Goal: Check status: Check status

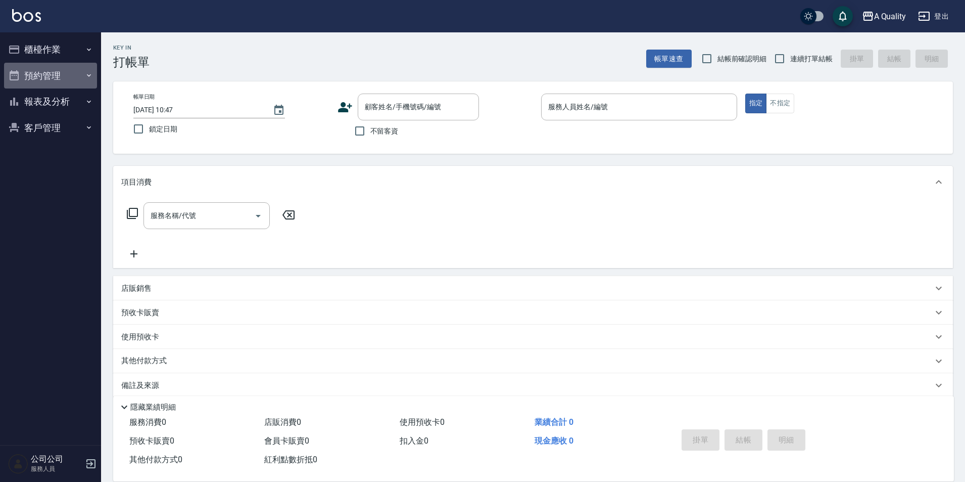
click at [69, 64] on button "預約管理" at bounding box center [50, 76] width 93 height 26
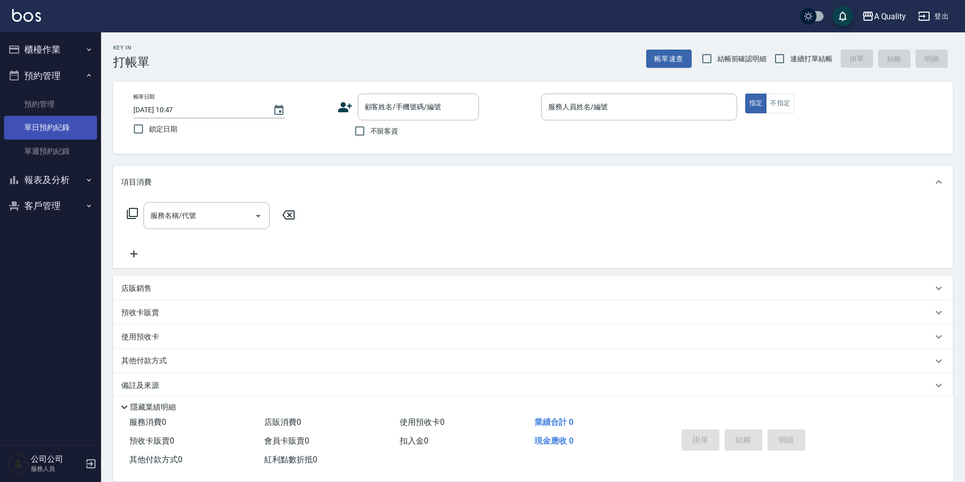
click at [54, 129] on link "單日預約紀錄" at bounding box center [50, 127] width 93 height 23
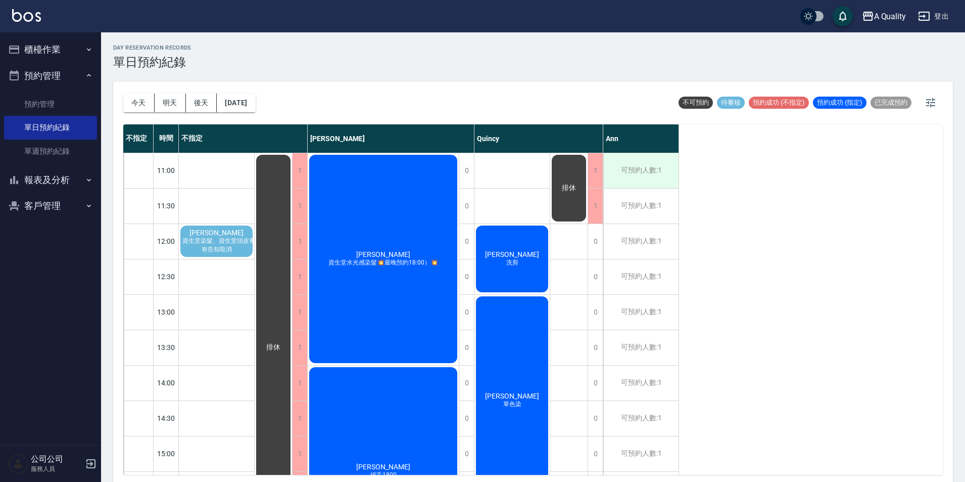
click at [639, 169] on div "可預約人數:1" at bounding box center [640, 170] width 75 height 35
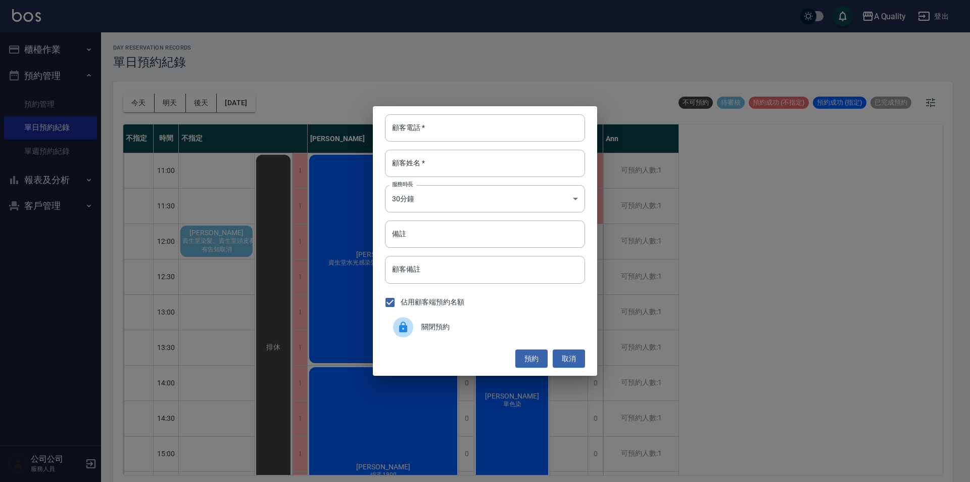
click at [433, 325] on span "關閉預約" at bounding box center [499, 326] width 156 height 11
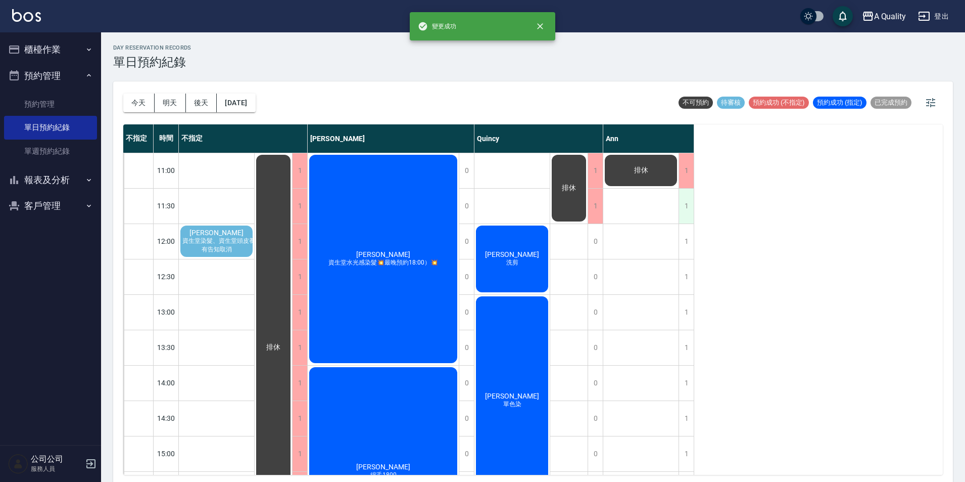
click at [688, 217] on div "1" at bounding box center [686, 205] width 15 height 35
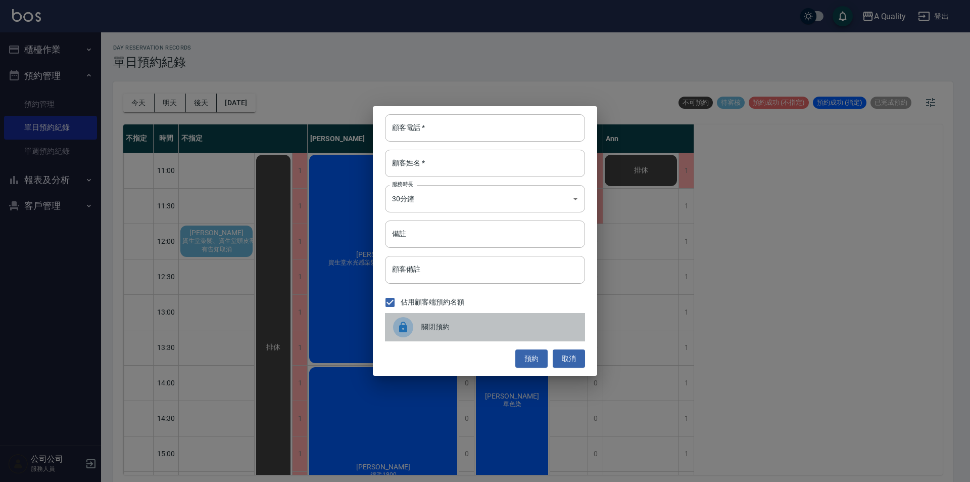
click at [423, 337] on div "關閉預約" at bounding box center [485, 327] width 200 height 28
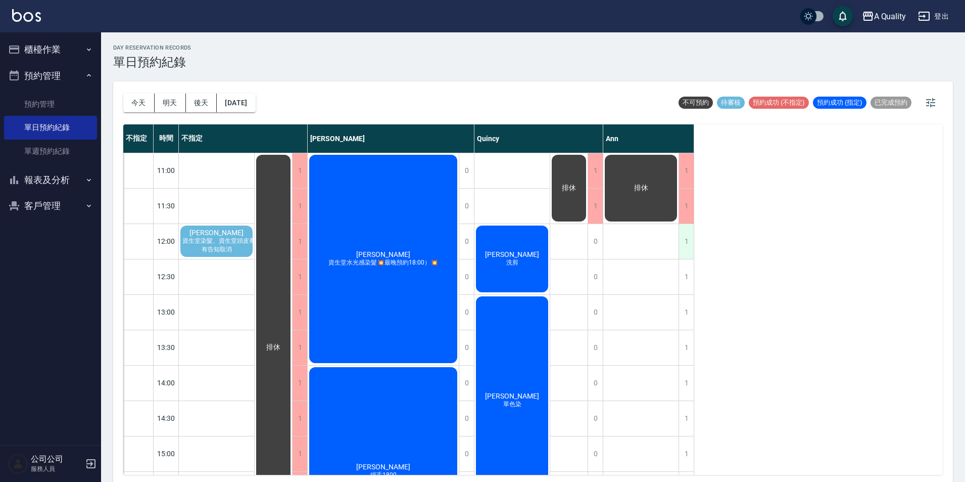
click at [680, 251] on div "1" at bounding box center [686, 241] width 15 height 35
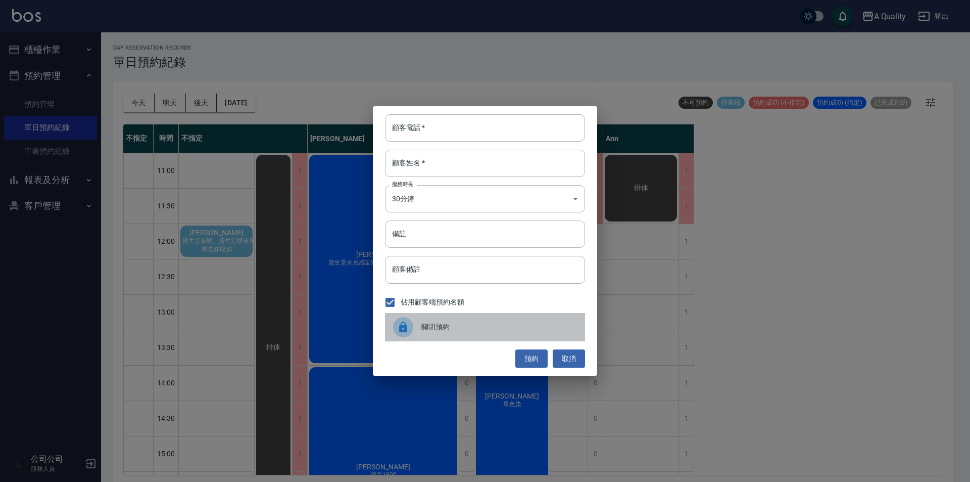
click at [439, 320] on div "關閉預約" at bounding box center [485, 327] width 200 height 28
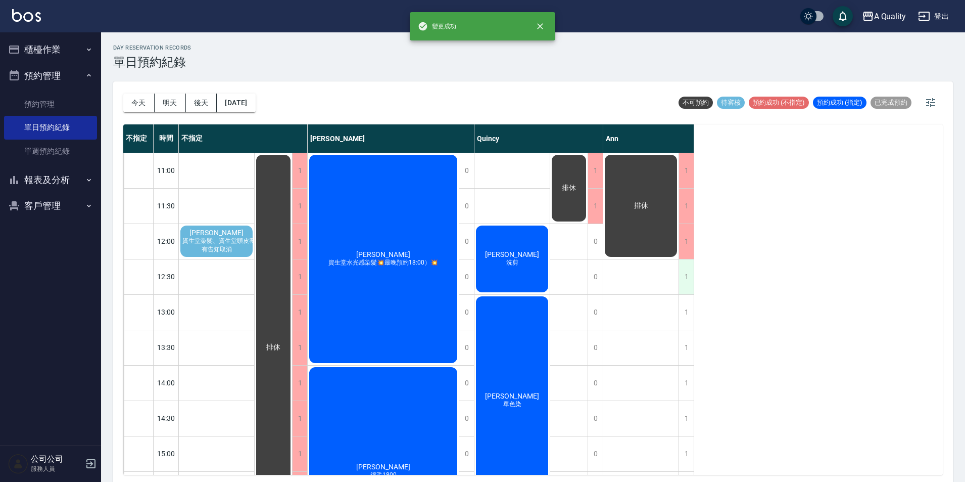
click at [680, 273] on div "1" at bounding box center [686, 276] width 15 height 35
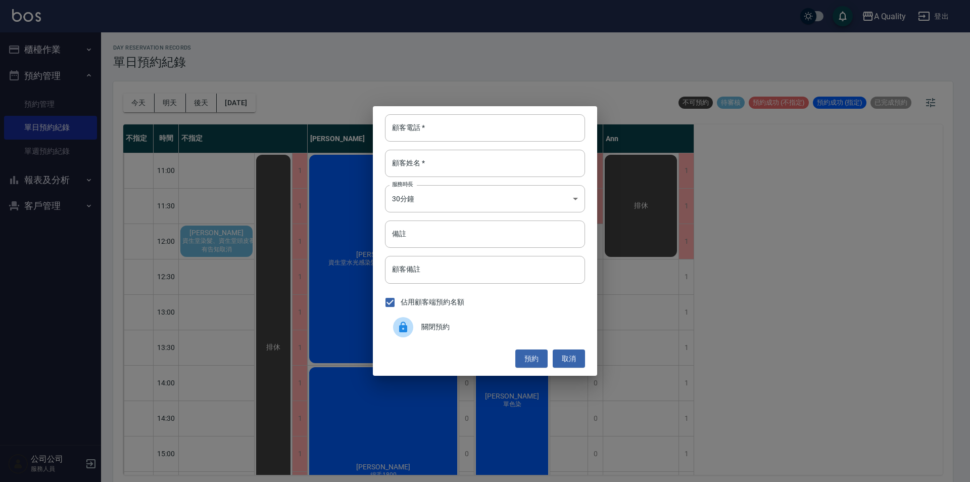
click at [435, 335] on div "關閉預約" at bounding box center [485, 327] width 200 height 28
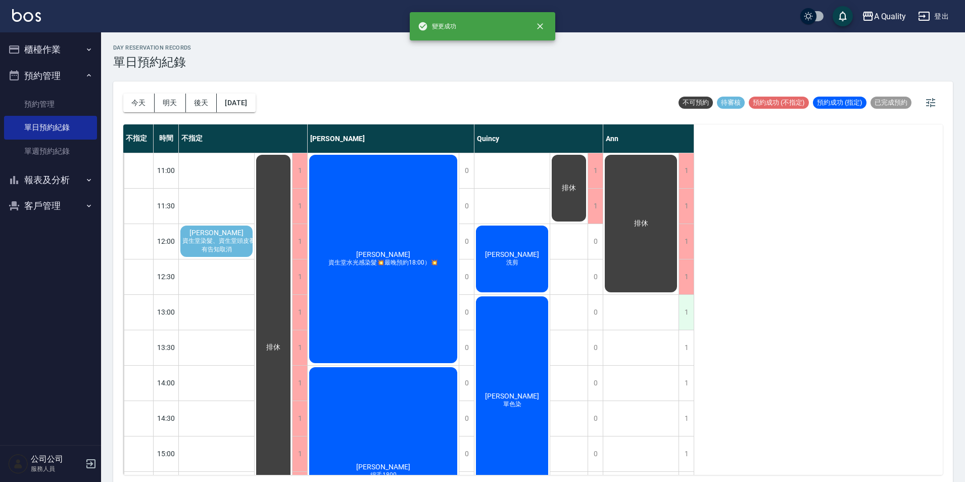
scroll to position [51, 0]
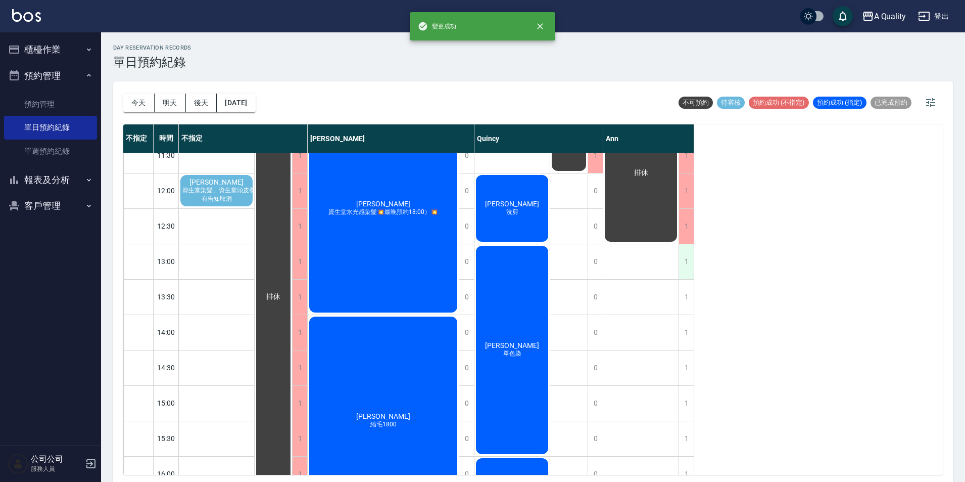
click at [685, 260] on div "1" at bounding box center [686, 261] width 15 height 35
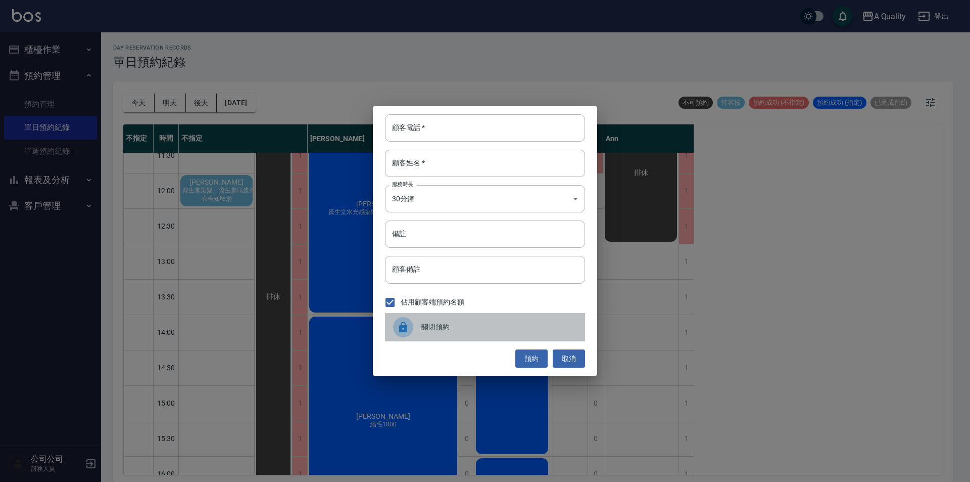
click at [424, 323] on span "關閉預約" at bounding box center [499, 326] width 156 height 11
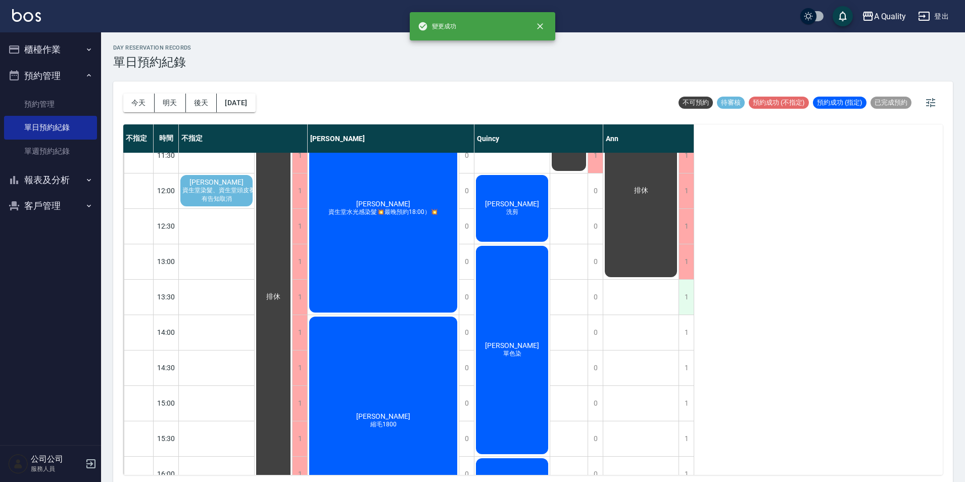
click at [682, 306] on div "1" at bounding box center [686, 296] width 15 height 35
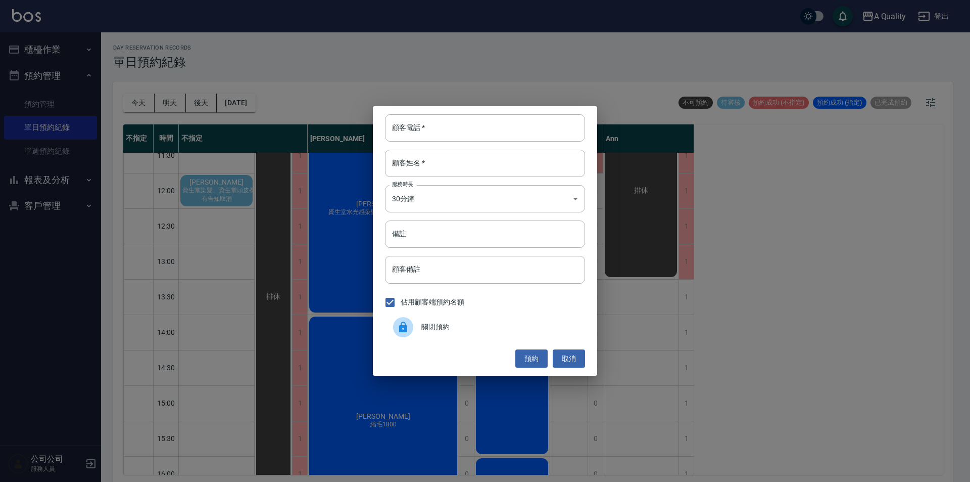
drag, startPoint x: 446, startPoint y: 333, endPoint x: 470, endPoint y: 329, distance: 24.5
click at [445, 332] on div "關閉預約" at bounding box center [485, 327] width 200 height 28
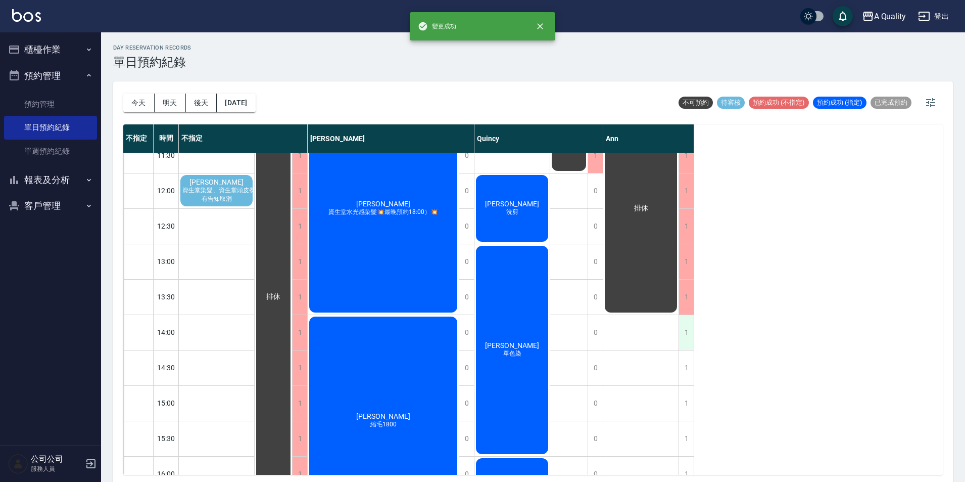
click at [680, 344] on div "1" at bounding box center [686, 332] width 15 height 35
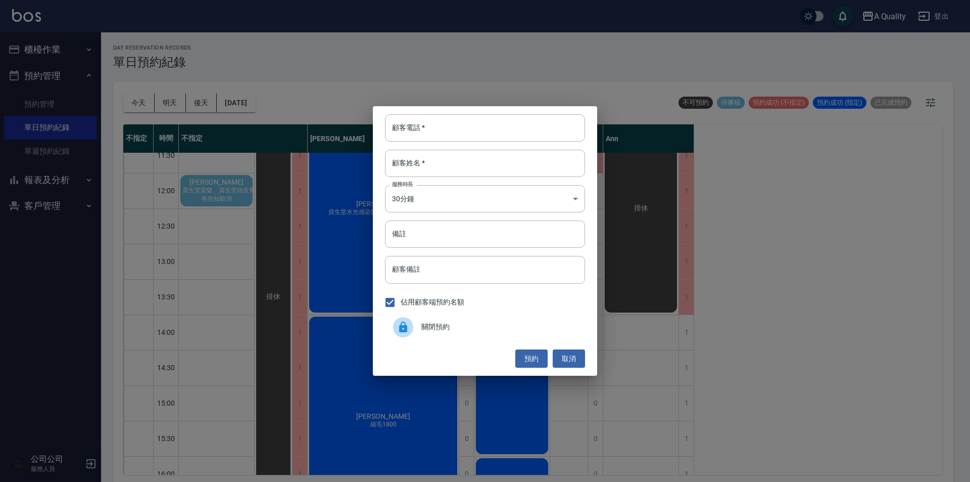
click at [471, 323] on span "關閉預約" at bounding box center [499, 326] width 156 height 11
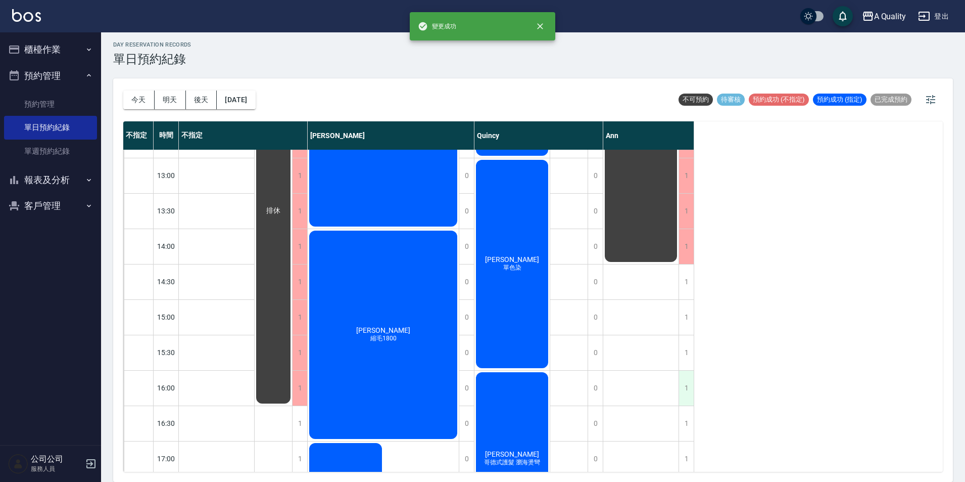
scroll to position [202, 0]
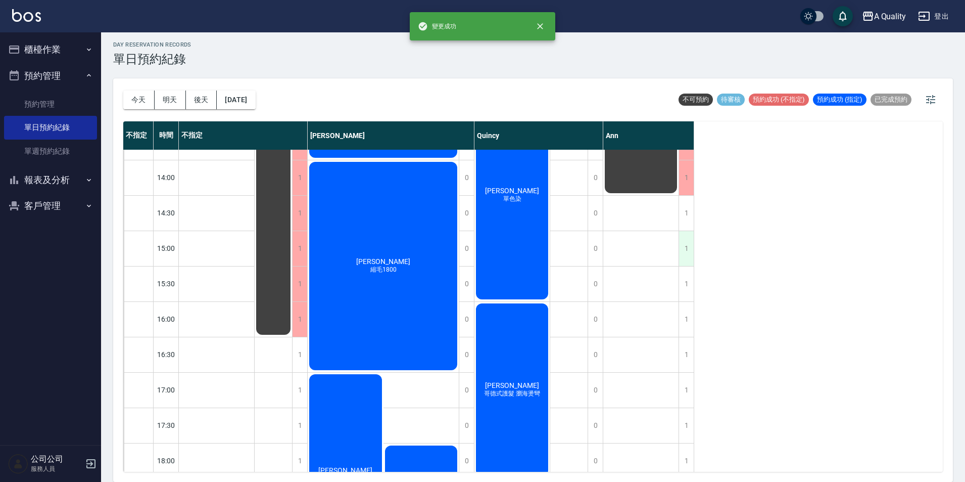
click at [683, 247] on div "1" at bounding box center [686, 248] width 15 height 35
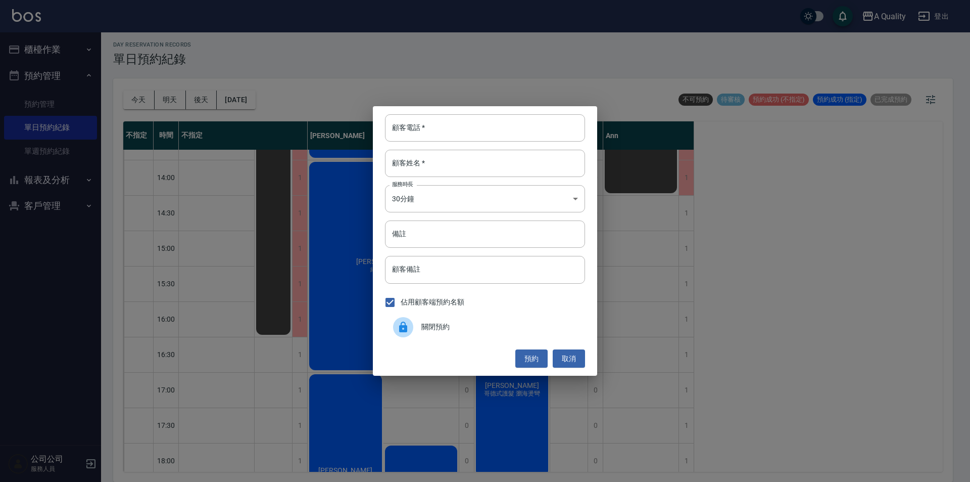
click at [420, 320] on div at bounding box center [407, 327] width 28 height 20
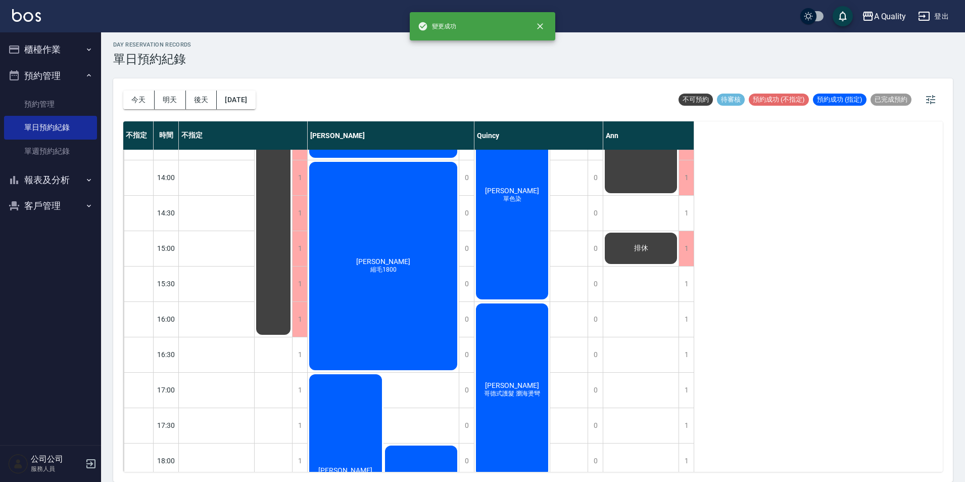
click at [696, 231] on div "不指定 時間 不指定 Taylor Quincy Ann 11:00 11:30 12:00 12:30 13:00 13:30 14:00 14:30 15…" at bounding box center [533, 296] width 820 height 350
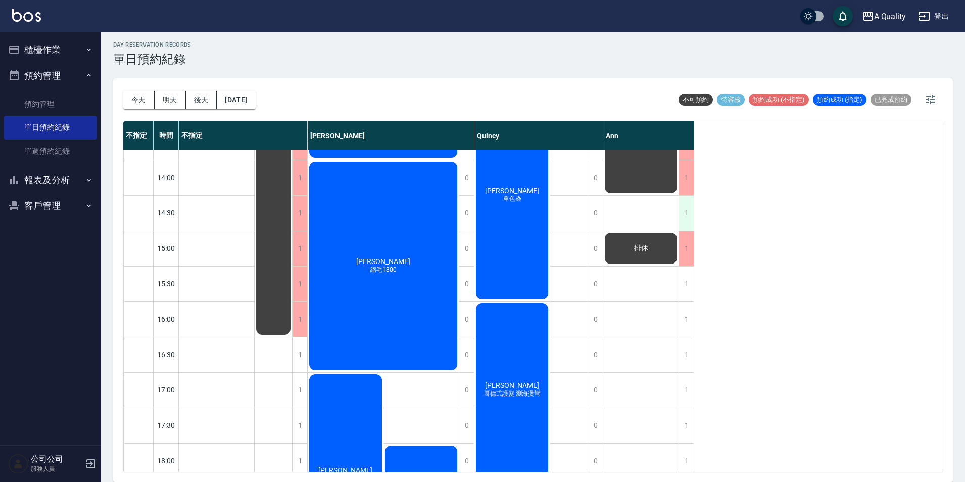
click at [688, 221] on div "1" at bounding box center [686, 213] width 15 height 35
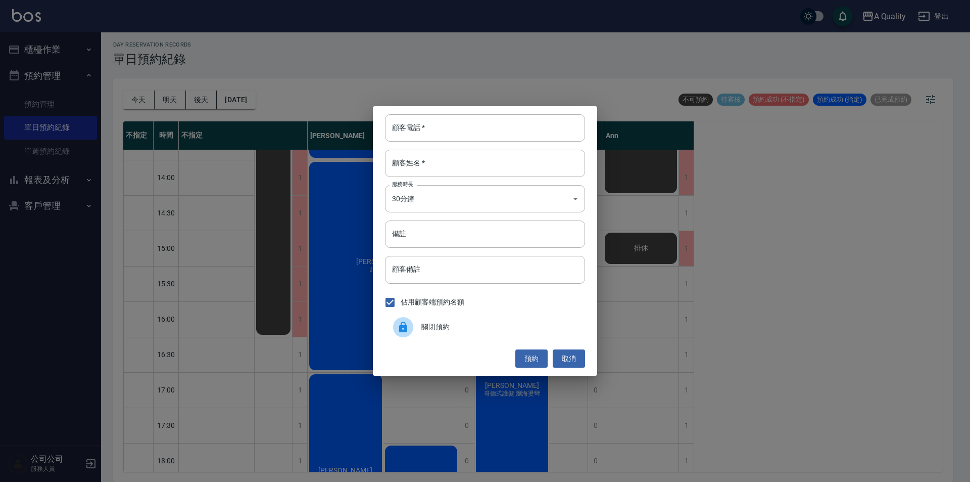
click at [444, 328] on span "關閉預約" at bounding box center [499, 326] width 156 height 11
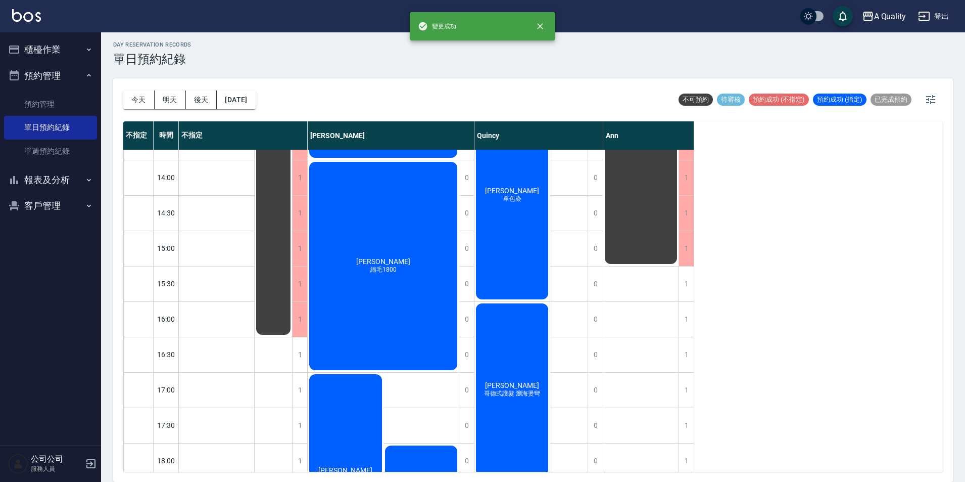
click at [649, 304] on div "排休" at bounding box center [641, 265] width 76 height 637
click at [649, 281] on div "排休" at bounding box center [641, 265] width 76 height 637
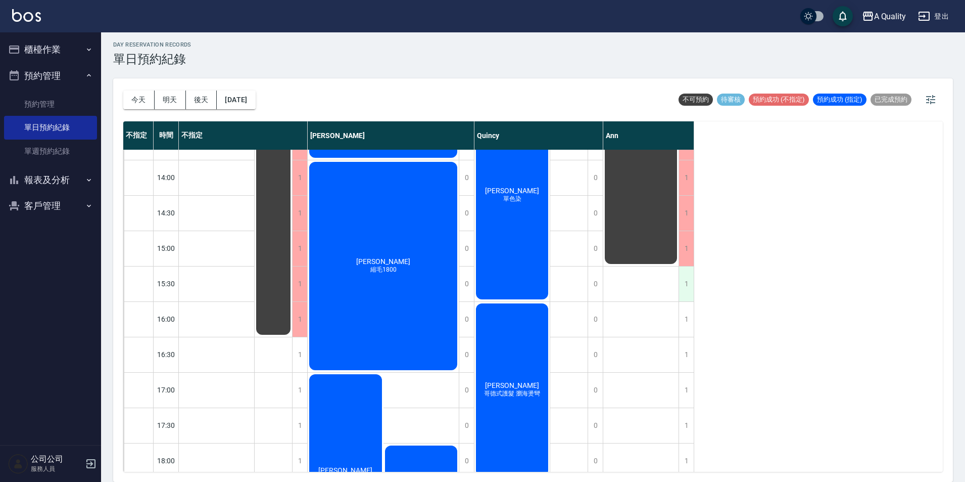
click at [691, 288] on div "1" at bounding box center [686, 283] width 15 height 35
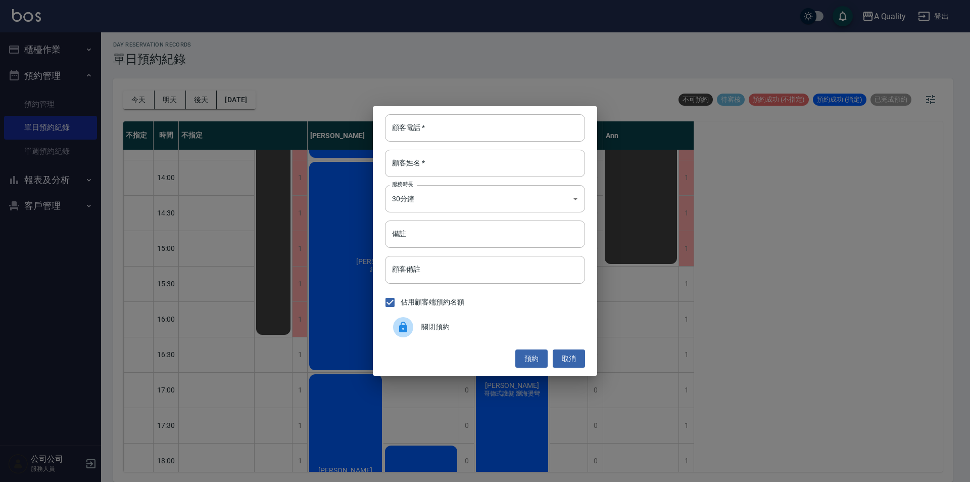
click at [461, 316] on div "關閉預約" at bounding box center [485, 327] width 200 height 28
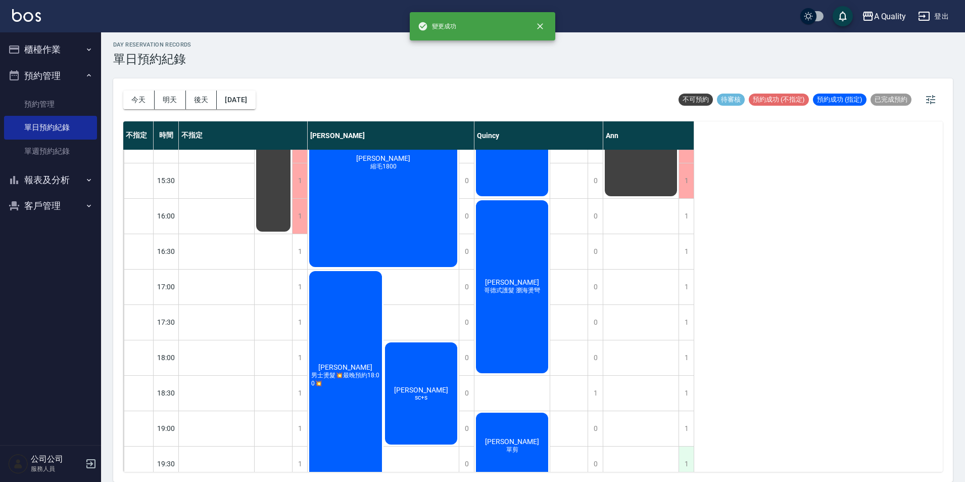
scroll to position [323, 0]
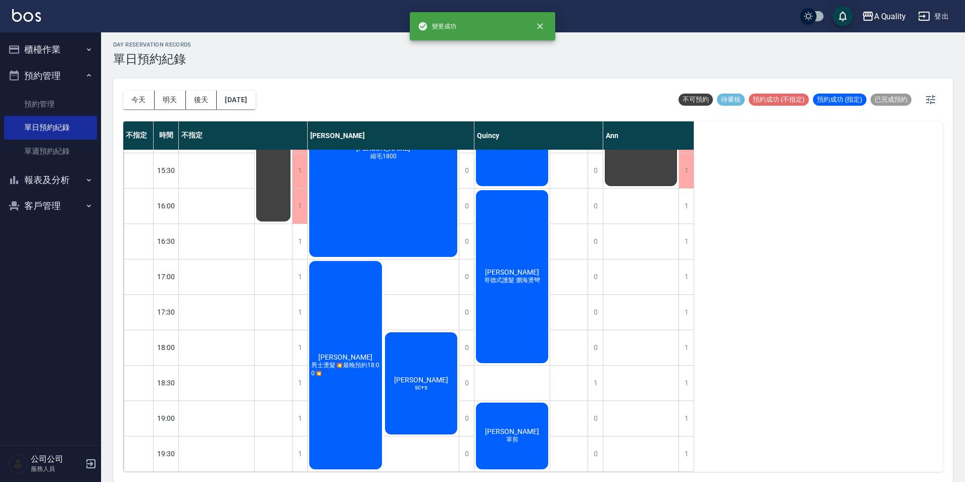
click at [695, 447] on div "不指定 時間 不指定 Taylor Quincy Ann 11:00 11:30 12:00 12:30 13:00 13:30 14:00 14:30 15…" at bounding box center [533, 296] width 820 height 350
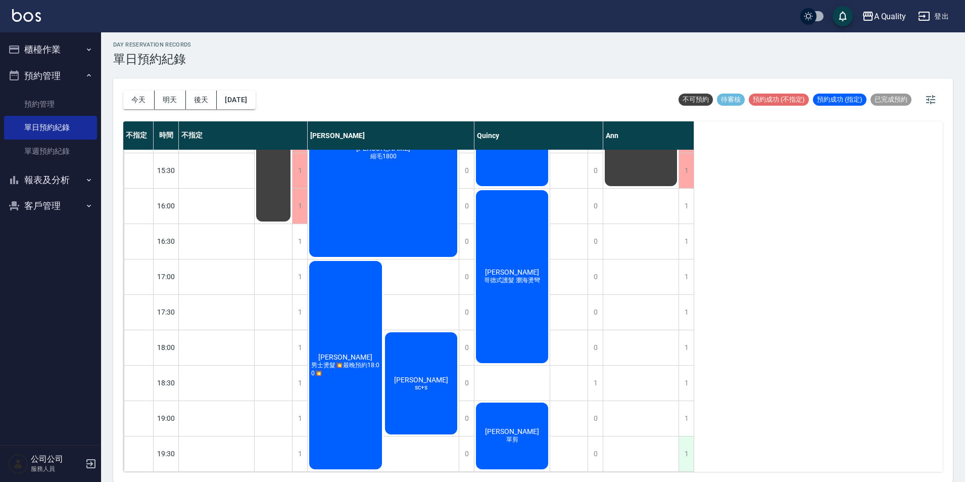
click at [686, 446] on div "1" at bounding box center [686, 453] width 15 height 35
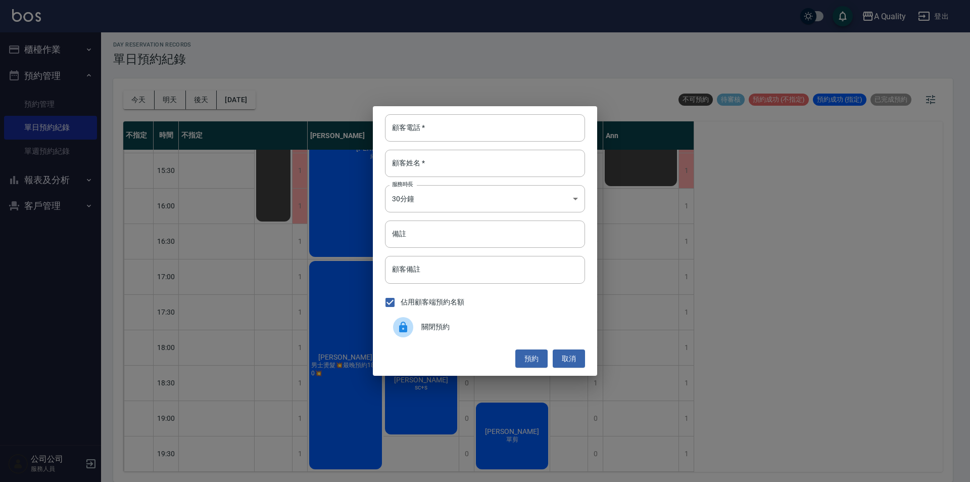
click at [431, 316] on div "關閉預約" at bounding box center [485, 327] width 200 height 28
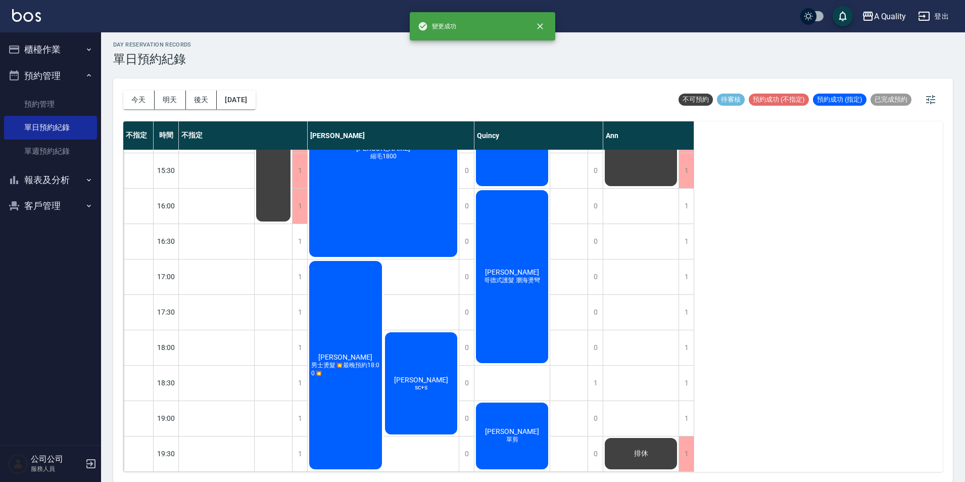
click at [695, 402] on div "不指定 時間 不指定 Taylor Quincy Ann 11:00 11:30 12:00 12:30 13:00 13:30 14:00 14:30 15…" at bounding box center [533, 296] width 820 height 350
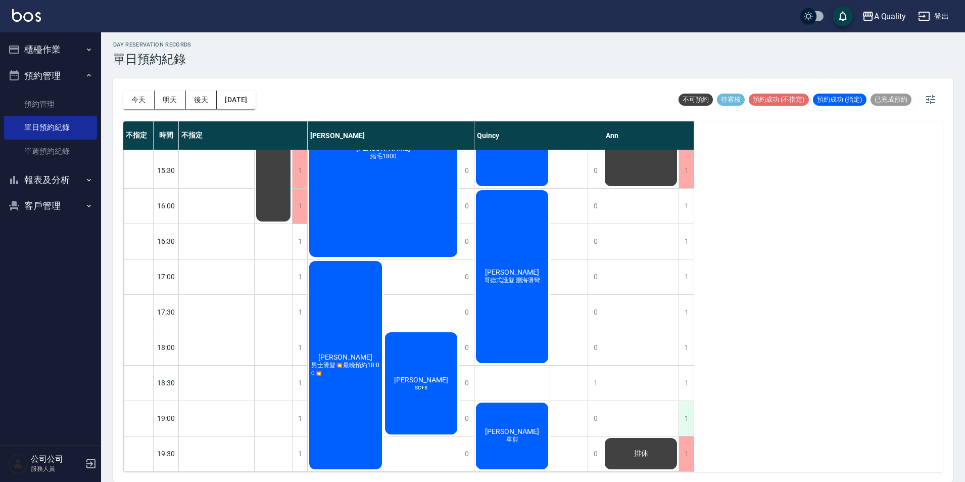
click at [689, 406] on div "1" at bounding box center [686, 418] width 15 height 35
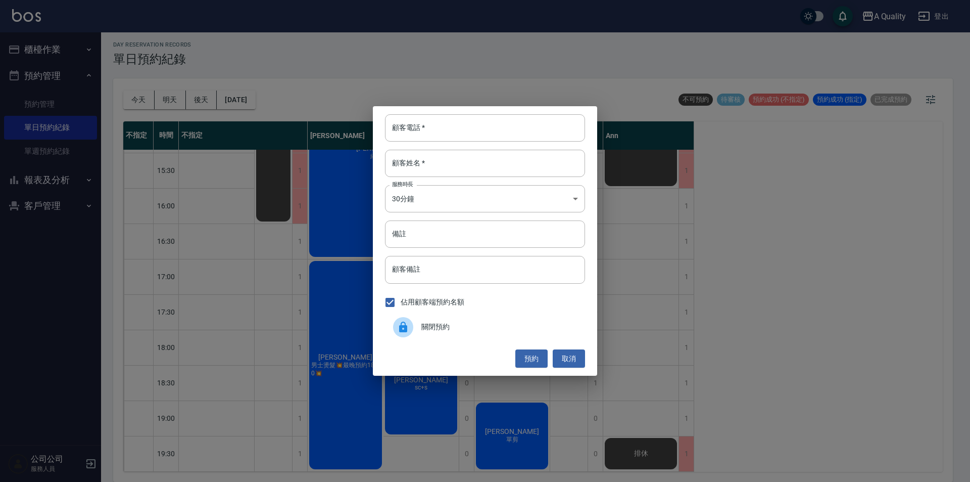
click at [489, 330] on span "關閉預約" at bounding box center [499, 326] width 156 height 11
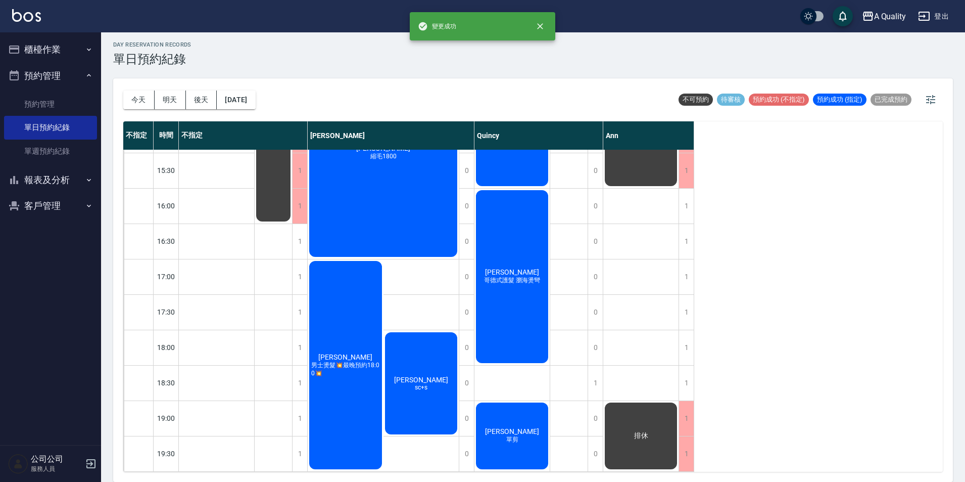
click at [695, 373] on div "不指定 時間 不指定 Taylor Quincy Ann 11:00 11:30 12:00 12:30 13:00 13:30 14:00 14:30 15…" at bounding box center [533, 296] width 820 height 350
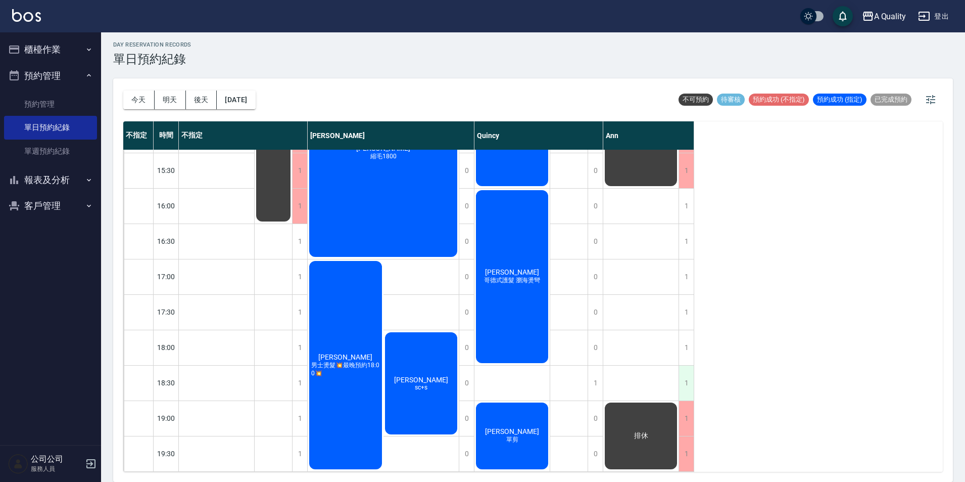
click at [688, 376] on div "1" at bounding box center [686, 382] width 15 height 35
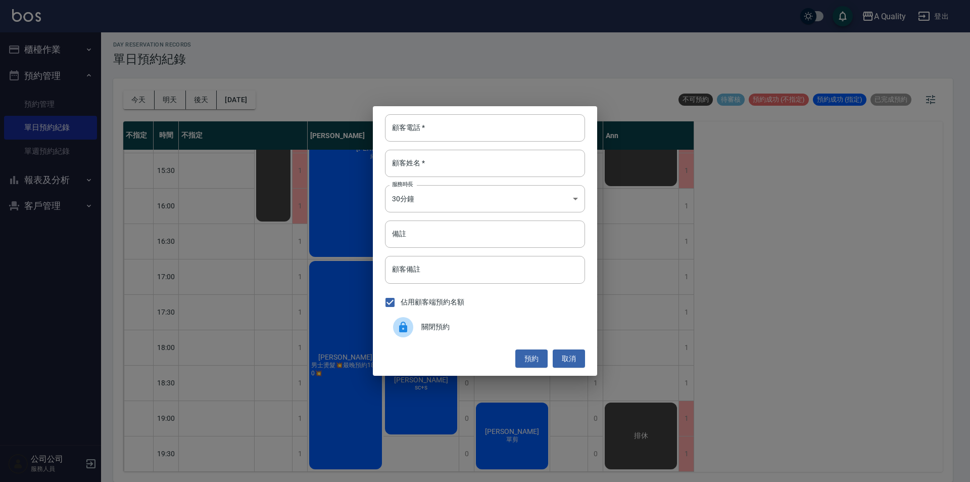
click at [468, 325] on span "關閉預約" at bounding box center [499, 326] width 156 height 11
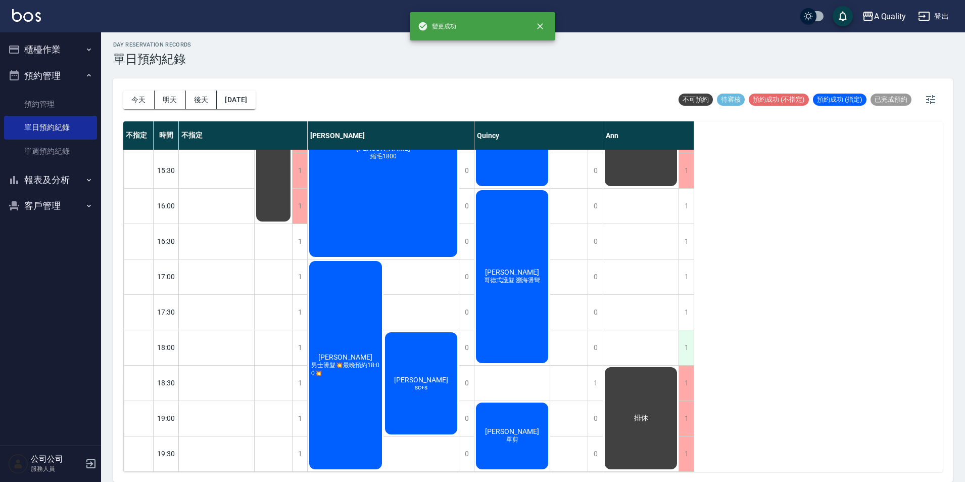
click at [686, 336] on div "1" at bounding box center [686, 347] width 15 height 35
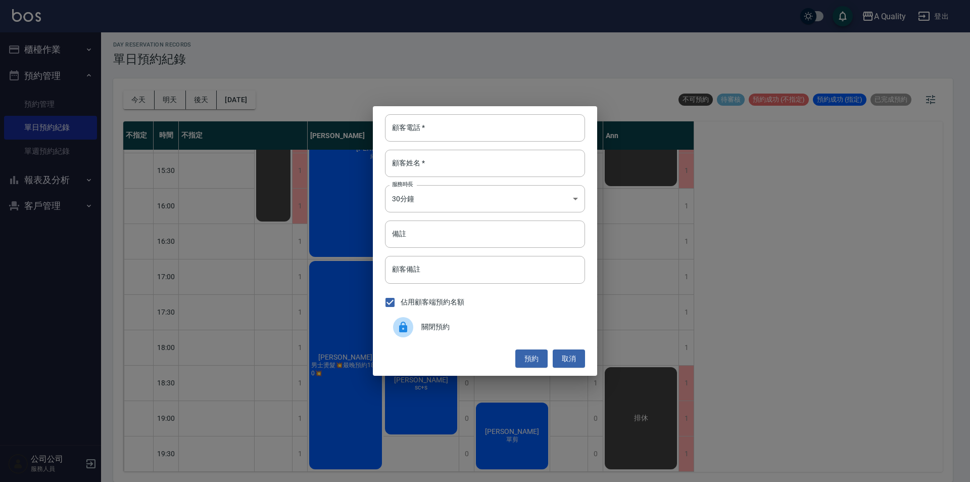
click at [487, 316] on div "關閉預約" at bounding box center [485, 327] width 200 height 28
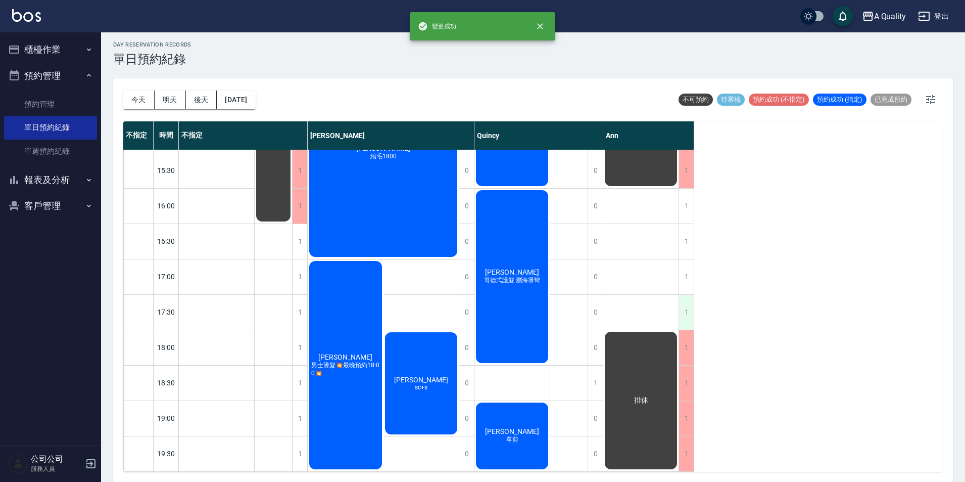
click at [686, 306] on div "1" at bounding box center [686, 312] width 15 height 35
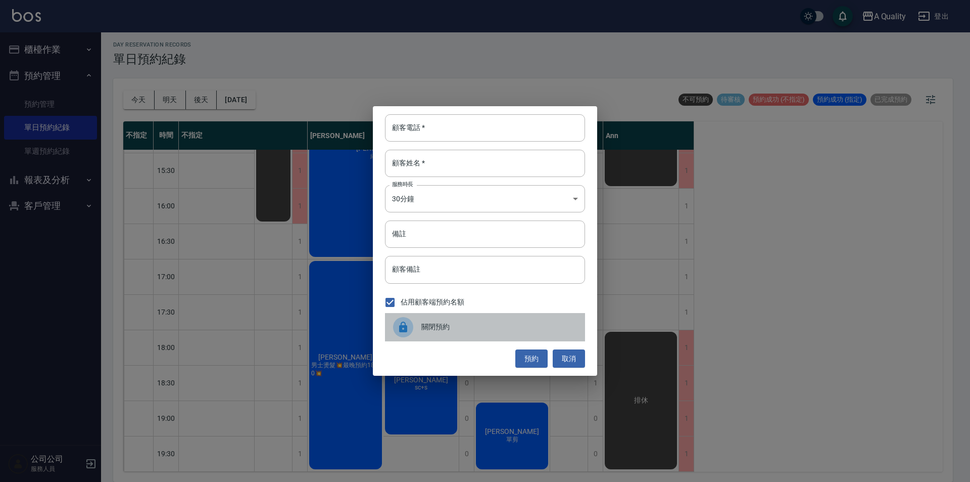
click at [458, 315] on div "關閉預約" at bounding box center [485, 327] width 200 height 28
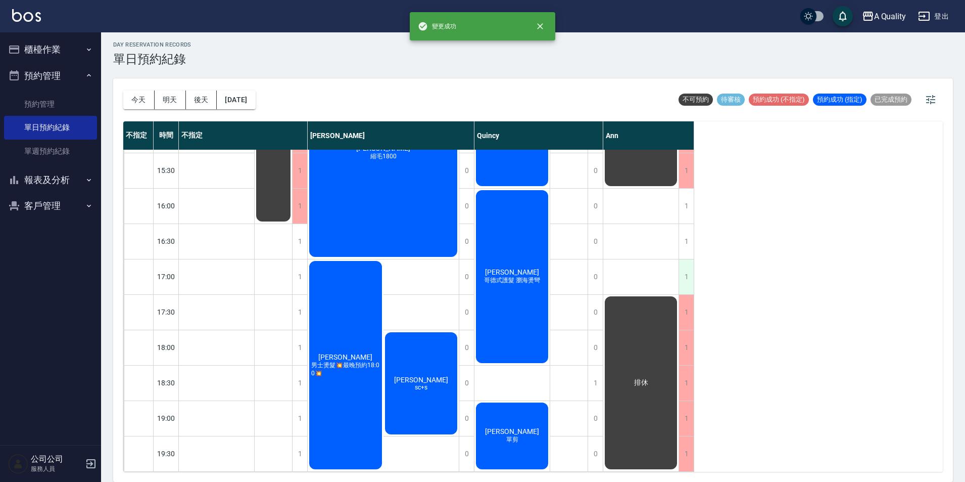
click at [685, 266] on div "1" at bounding box center [686, 276] width 15 height 35
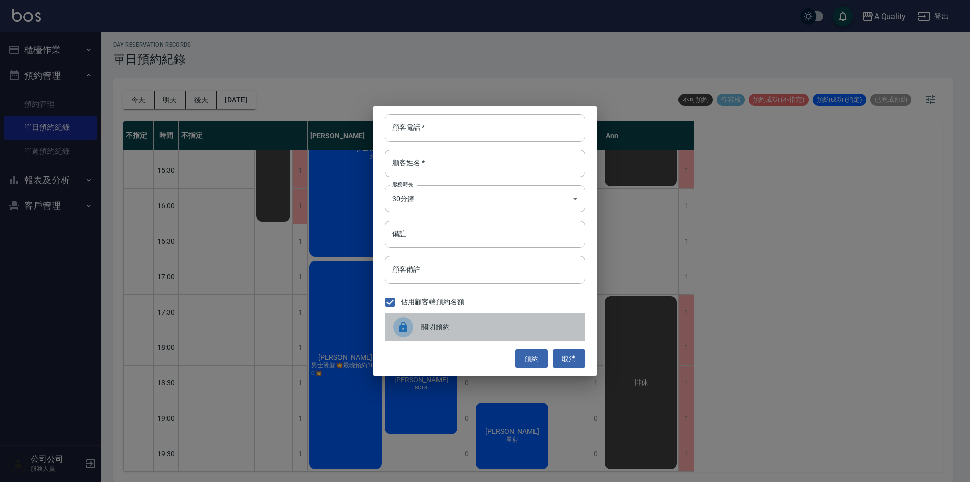
click at [456, 330] on span "關閉預約" at bounding box center [499, 326] width 156 height 11
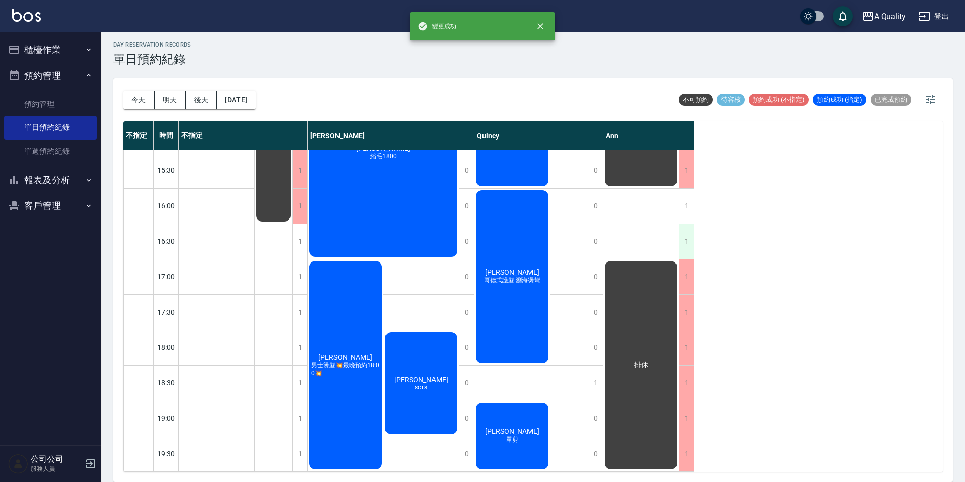
click at [687, 231] on div "1" at bounding box center [686, 241] width 15 height 35
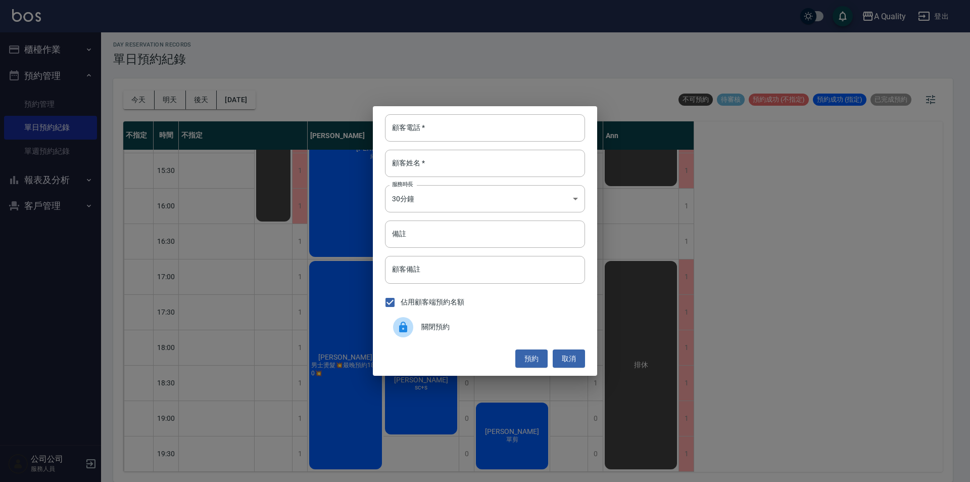
click at [447, 320] on div "關閉預約" at bounding box center [485, 327] width 200 height 28
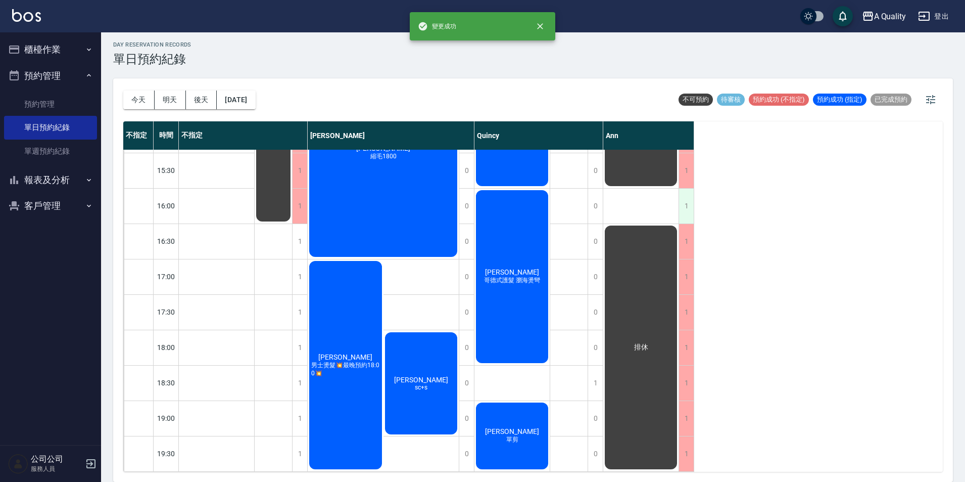
click at [690, 192] on div "1" at bounding box center [686, 205] width 15 height 35
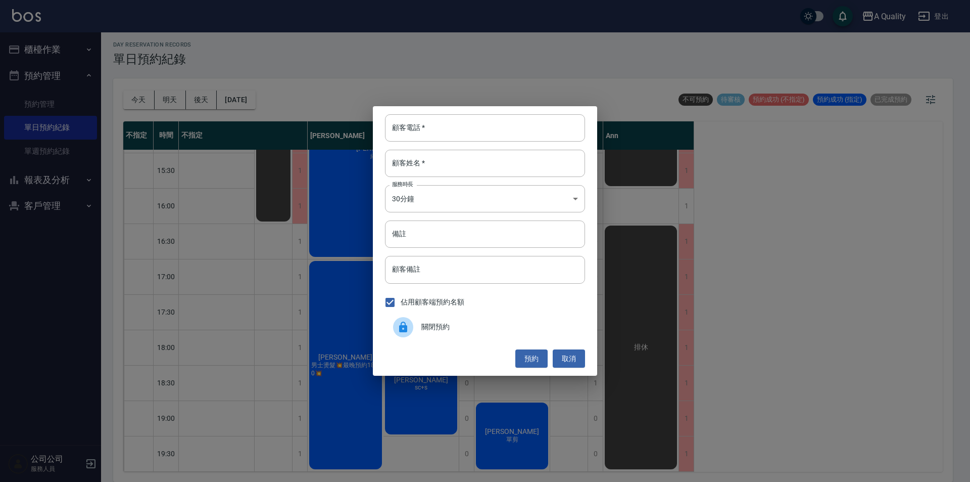
click at [450, 329] on span "關閉預約" at bounding box center [499, 326] width 156 height 11
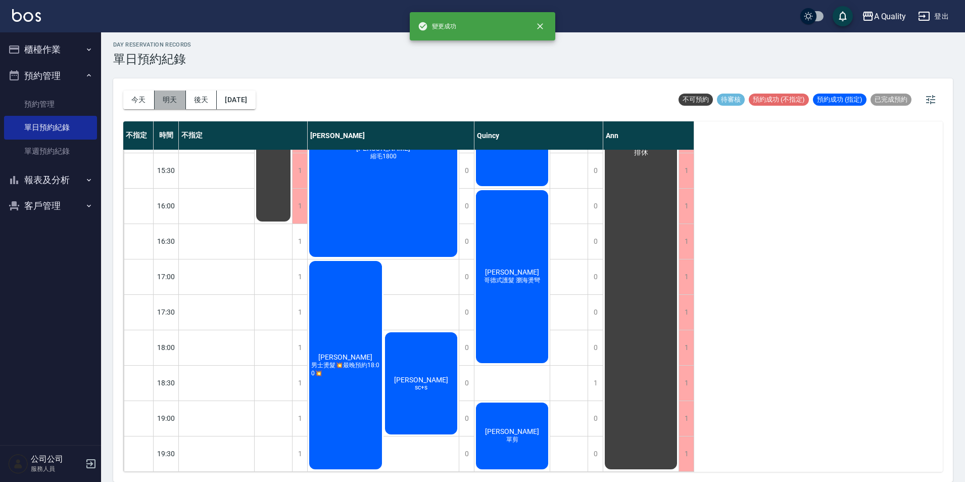
click at [164, 105] on button "明天" at bounding box center [170, 99] width 31 height 19
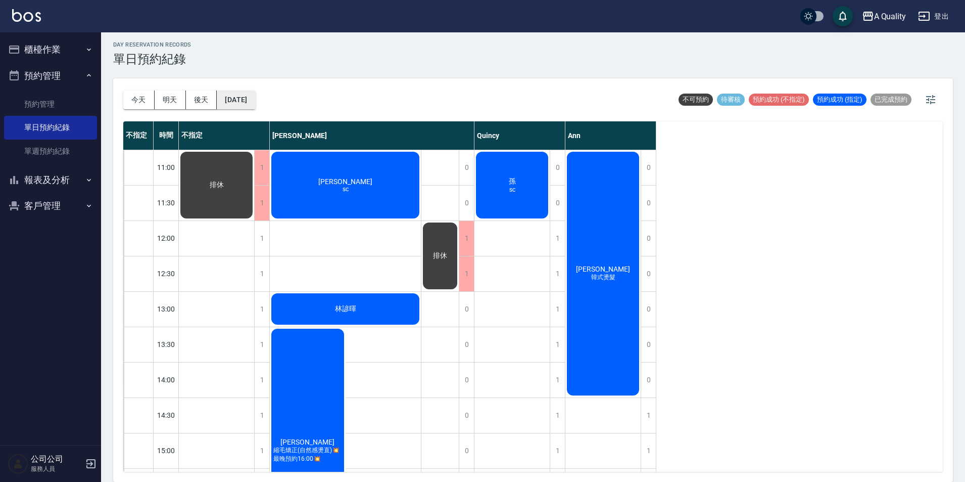
click at [245, 106] on button "2025/10/11" at bounding box center [236, 99] width 38 height 19
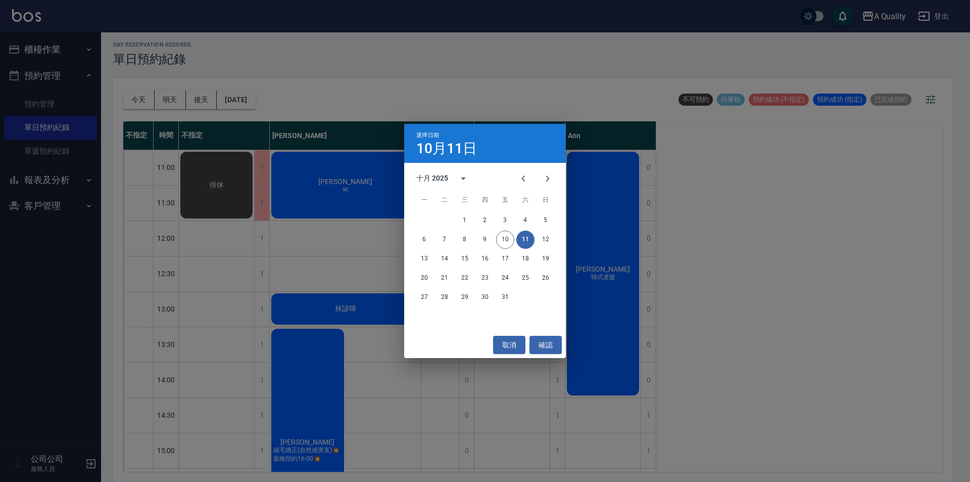
click at [203, 105] on div "選擇日期 10月11日 十月 2025 一 二 三 四 五 六 日 1 2 3 4 5 6 7 8 9 10 11 12 13 14 15 16 17 18 …" at bounding box center [485, 241] width 970 height 482
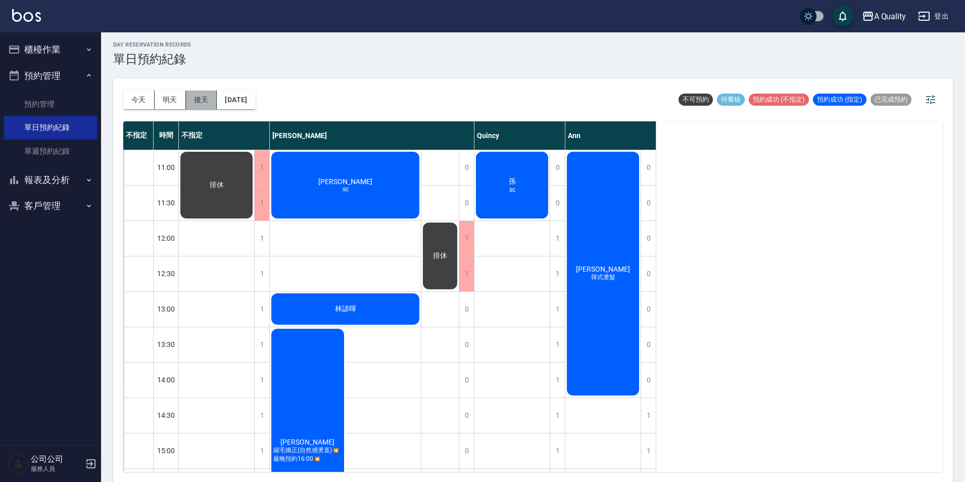
click at [203, 102] on button "後天" at bounding box center [201, 99] width 31 height 19
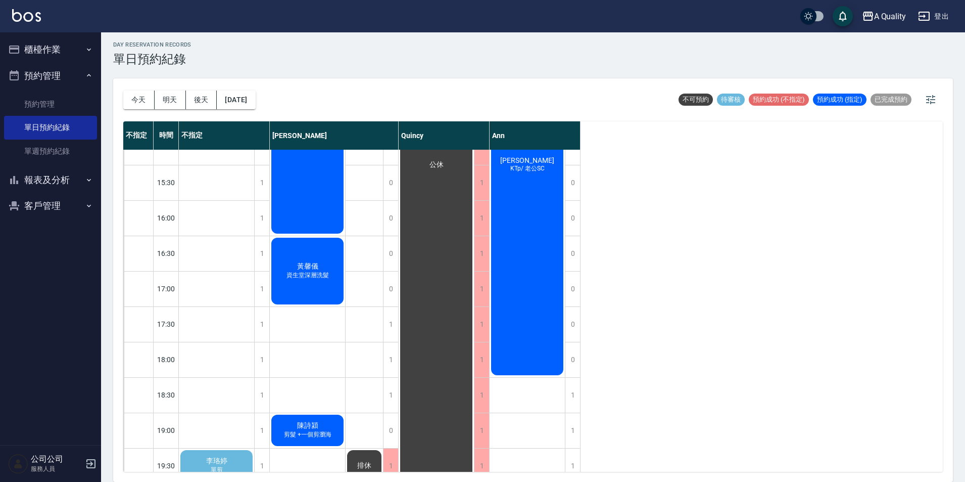
scroll to position [323, 0]
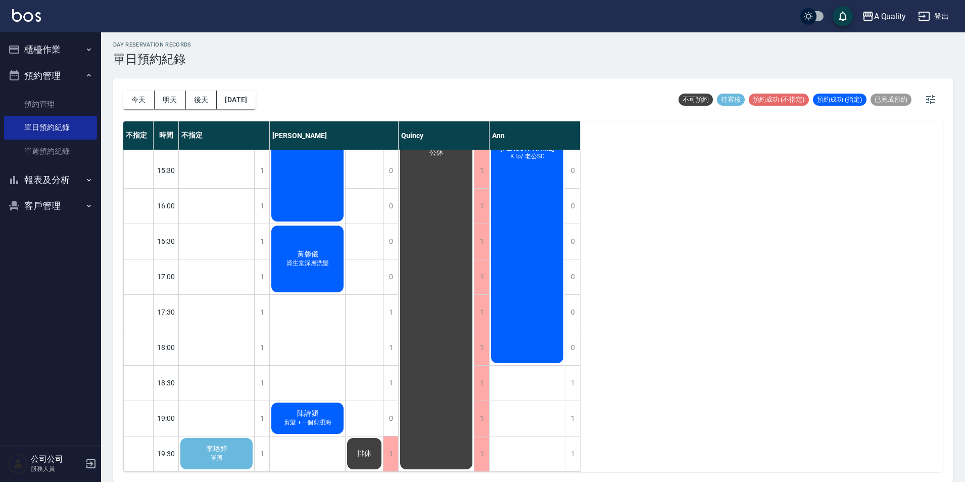
click at [198, 458] on div "[PERSON_NAME]剪" at bounding box center [216, 453] width 75 height 34
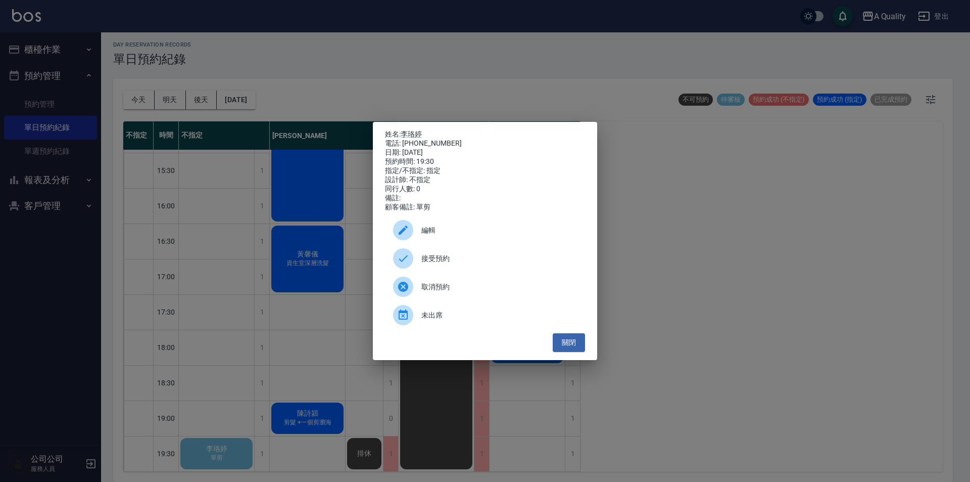
click at [416, 123] on div "姓名: [PERSON_NAME]: [PHONE_NUMBER] 日期: [DATE] 預約時間: 19:30 指定/不指定: 指定 設計師: 不指定 同行…" at bounding box center [485, 241] width 224 height 238
click at [416, 130] on link "李珞婷" at bounding box center [411, 134] width 21 height 8
click at [574, 352] on button "關閉" at bounding box center [569, 342] width 32 height 19
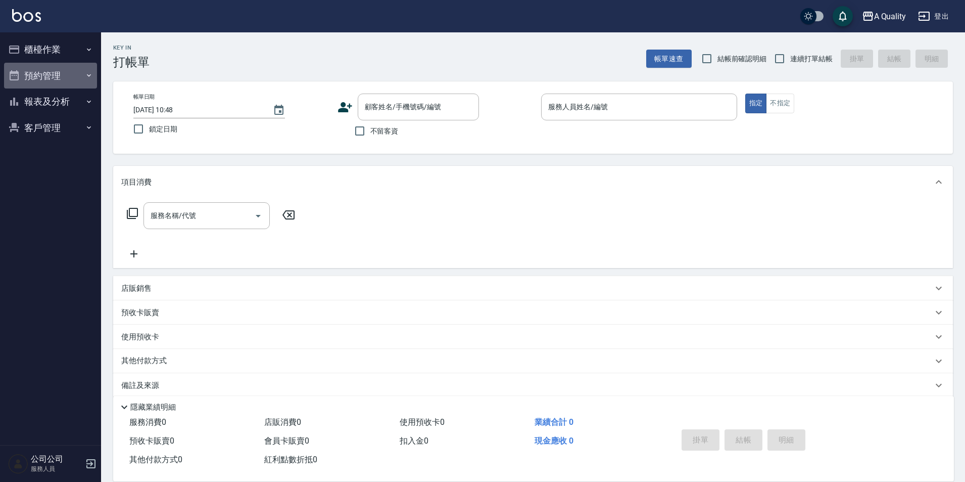
click at [52, 72] on button "預約管理" at bounding box center [50, 76] width 93 height 26
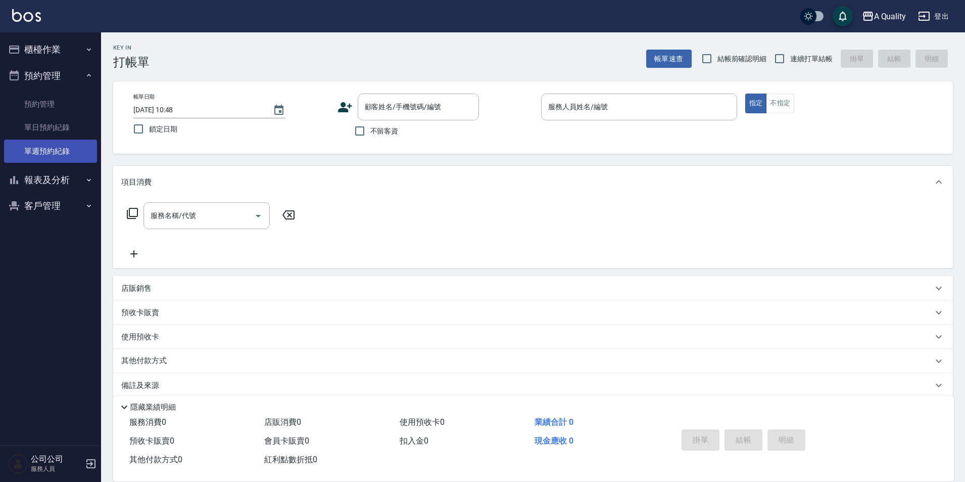
click at [46, 140] on link "單週預約紀錄" at bounding box center [50, 150] width 93 height 23
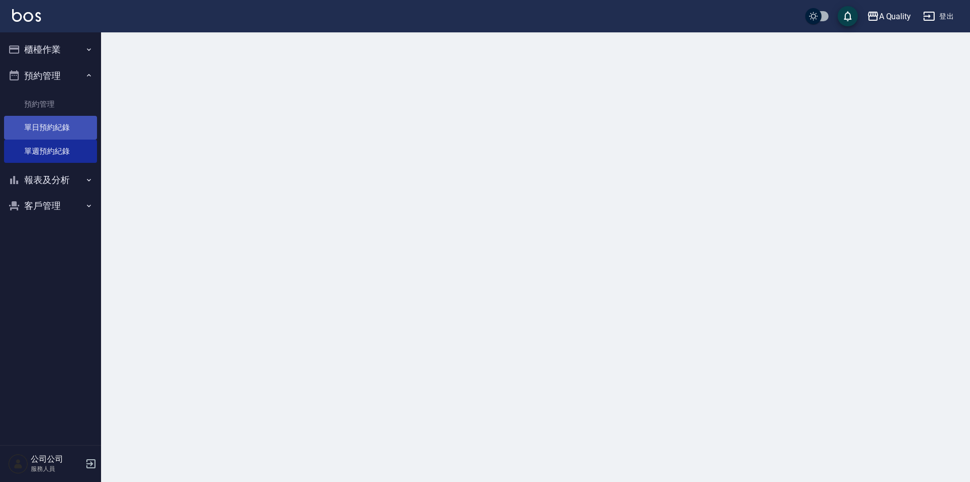
click at [48, 133] on link "單日預約紀錄" at bounding box center [50, 127] width 93 height 23
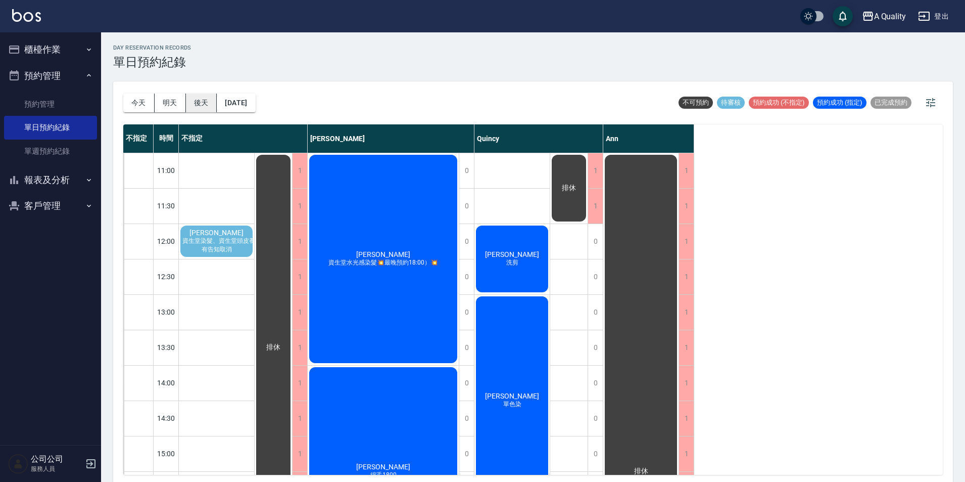
click at [202, 104] on button "後天" at bounding box center [201, 102] width 31 height 19
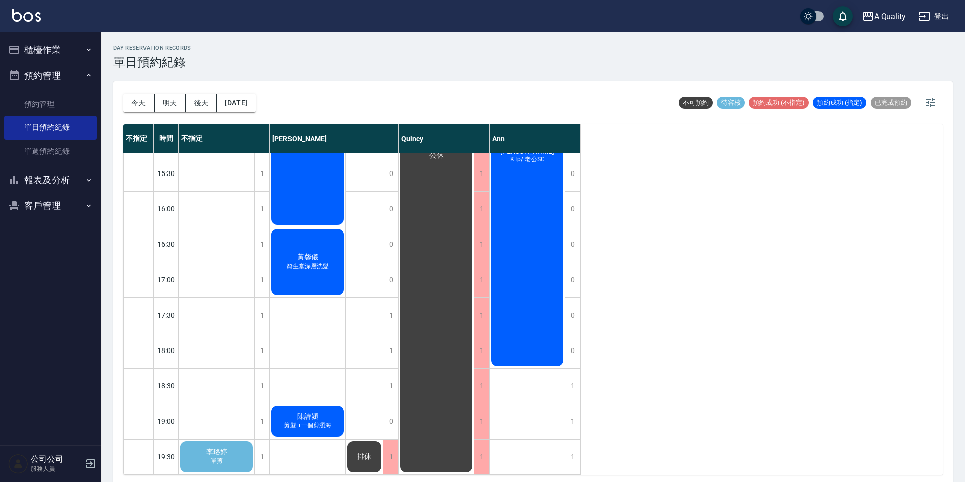
scroll to position [323, 0]
click at [192, 456] on div "[PERSON_NAME]剪" at bounding box center [216, 456] width 75 height 34
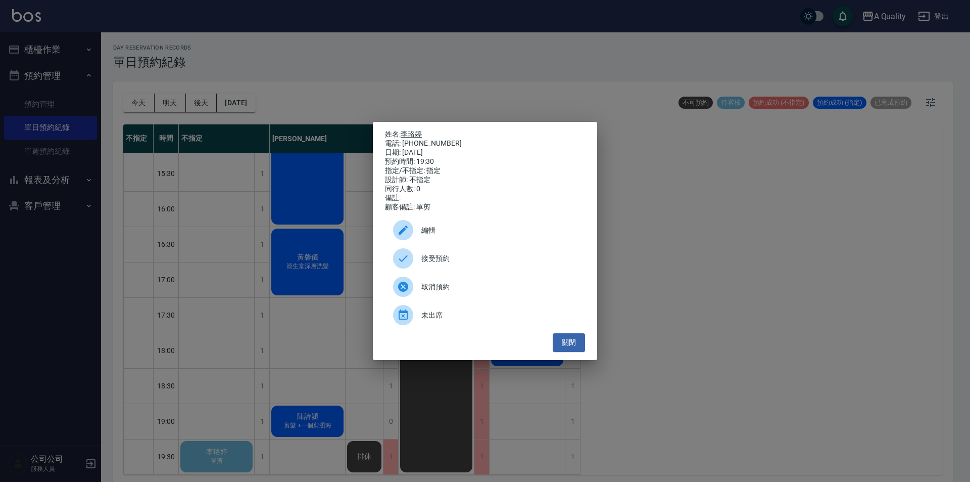
click at [422, 130] on link "李珞婷" at bounding box center [411, 134] width 21 height 8
click at [572, 348] on button "關閉" at bounding box center [569, 342] width 32 height 19
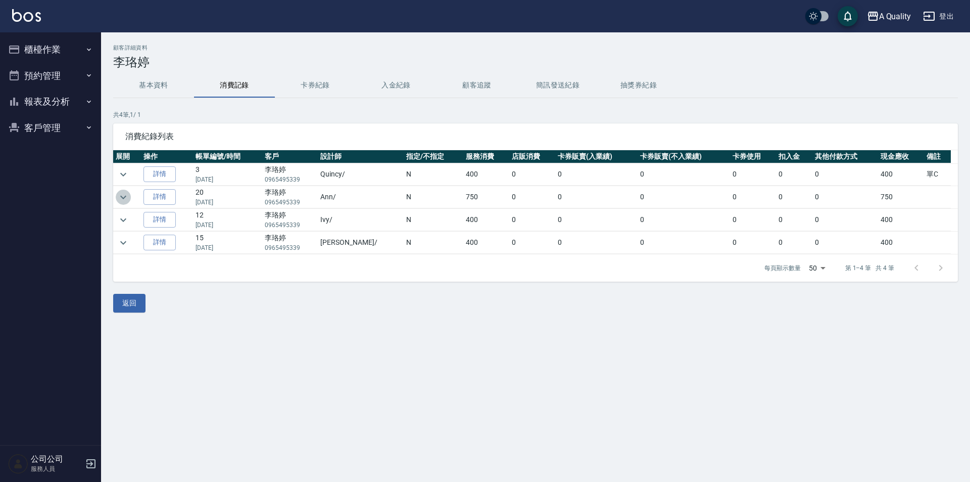
click at [126, 199] on icon "expand row" at bounding box center [123, 197] width 12 height 12
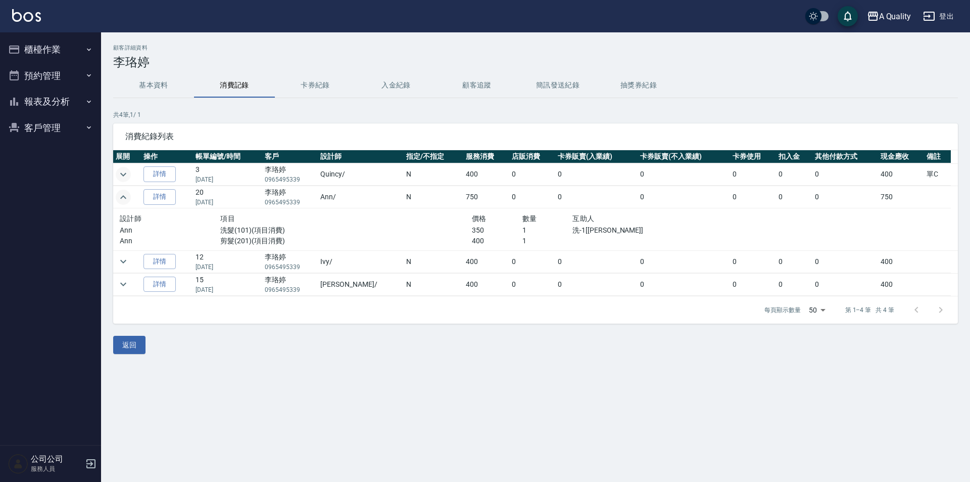
click at [127, 178] on icon "expand row" at bounding box center [123, 174] width 12 height 12
